Goal: Find specific page/section: Find specific page/section

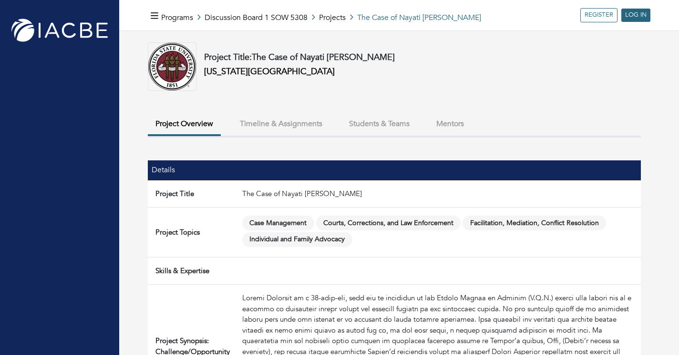
click at [296, 128] on button "Timeline & Assignments" at bounding box center [281, 124] width 98 height 20
